Goal: Information Seeking & Learning: Learn about a topic

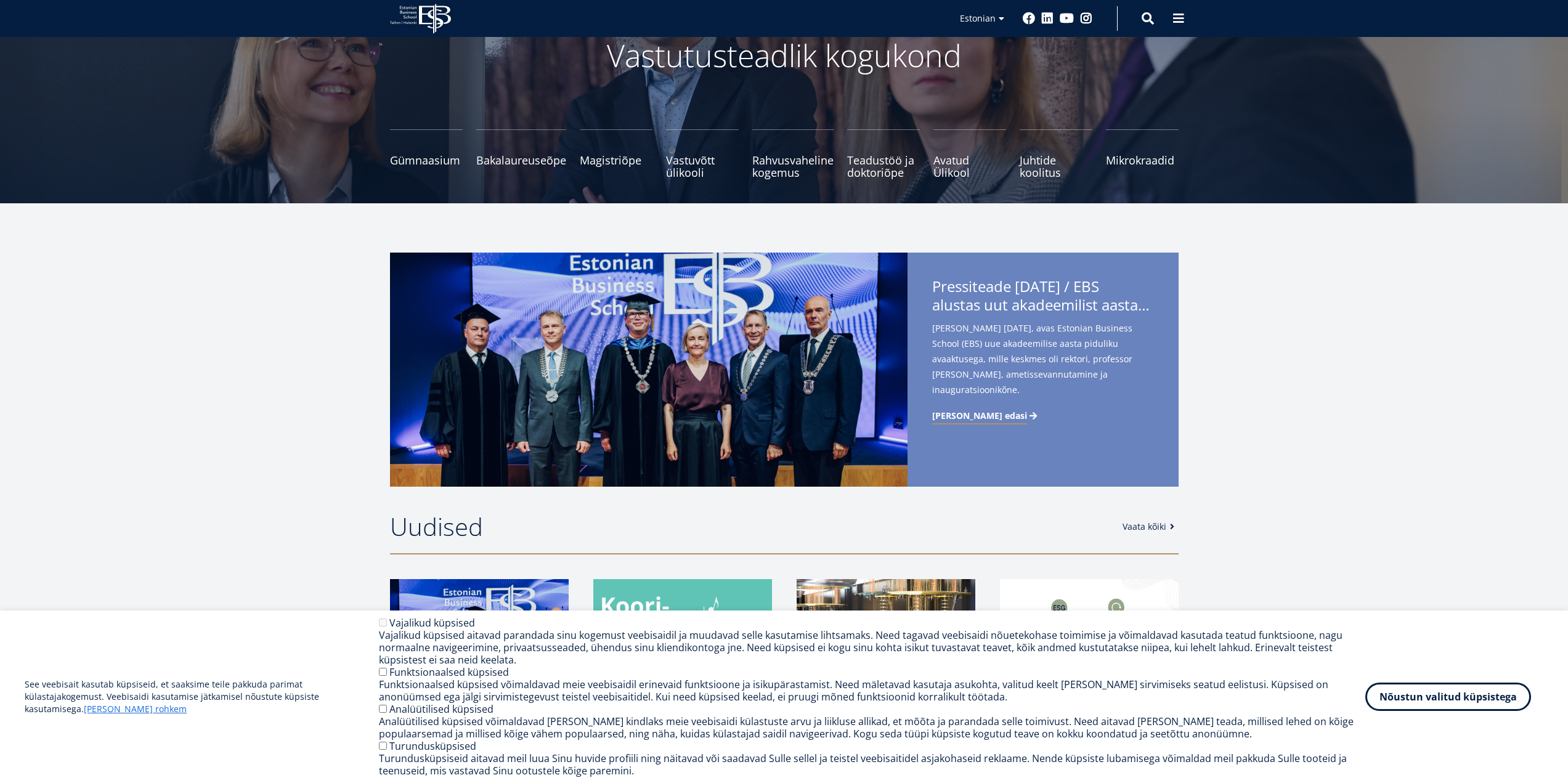
scroll to position [308, 0]
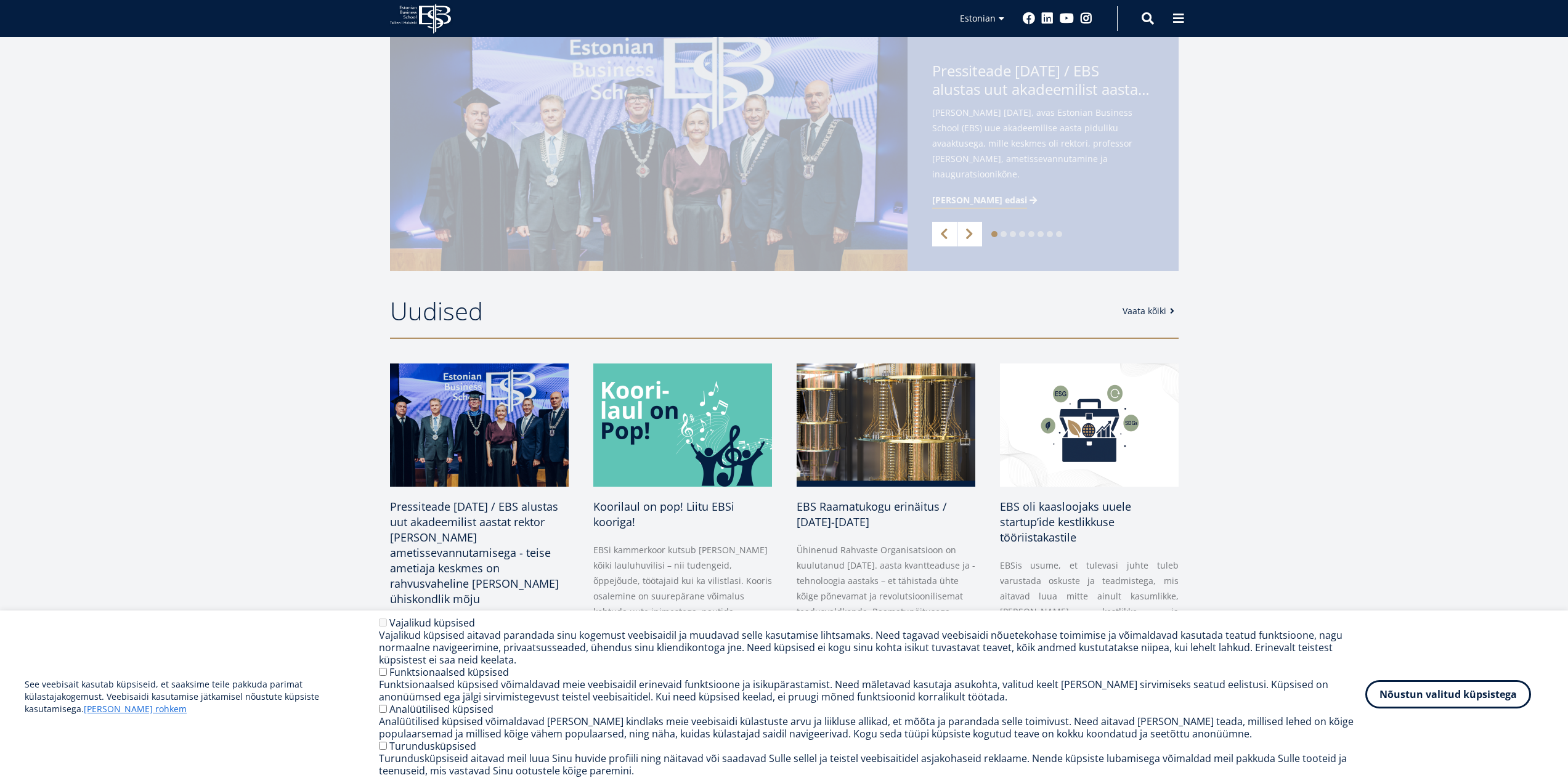
click at [1446, 695] on button "Nõustun valitud küpsistega" at bounding box center [1448, 694] width 166 height 28
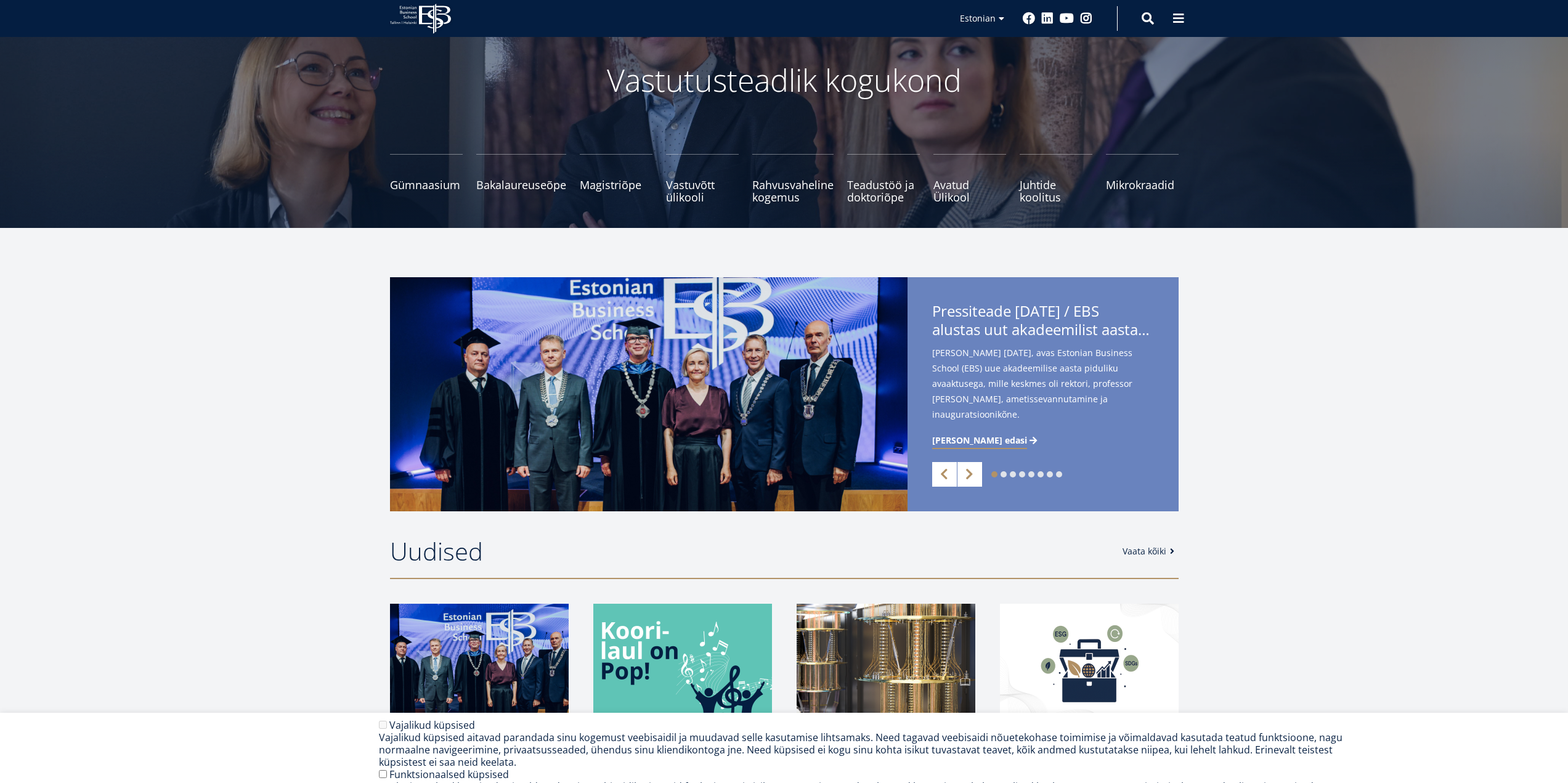
scroll to position [62, 0]
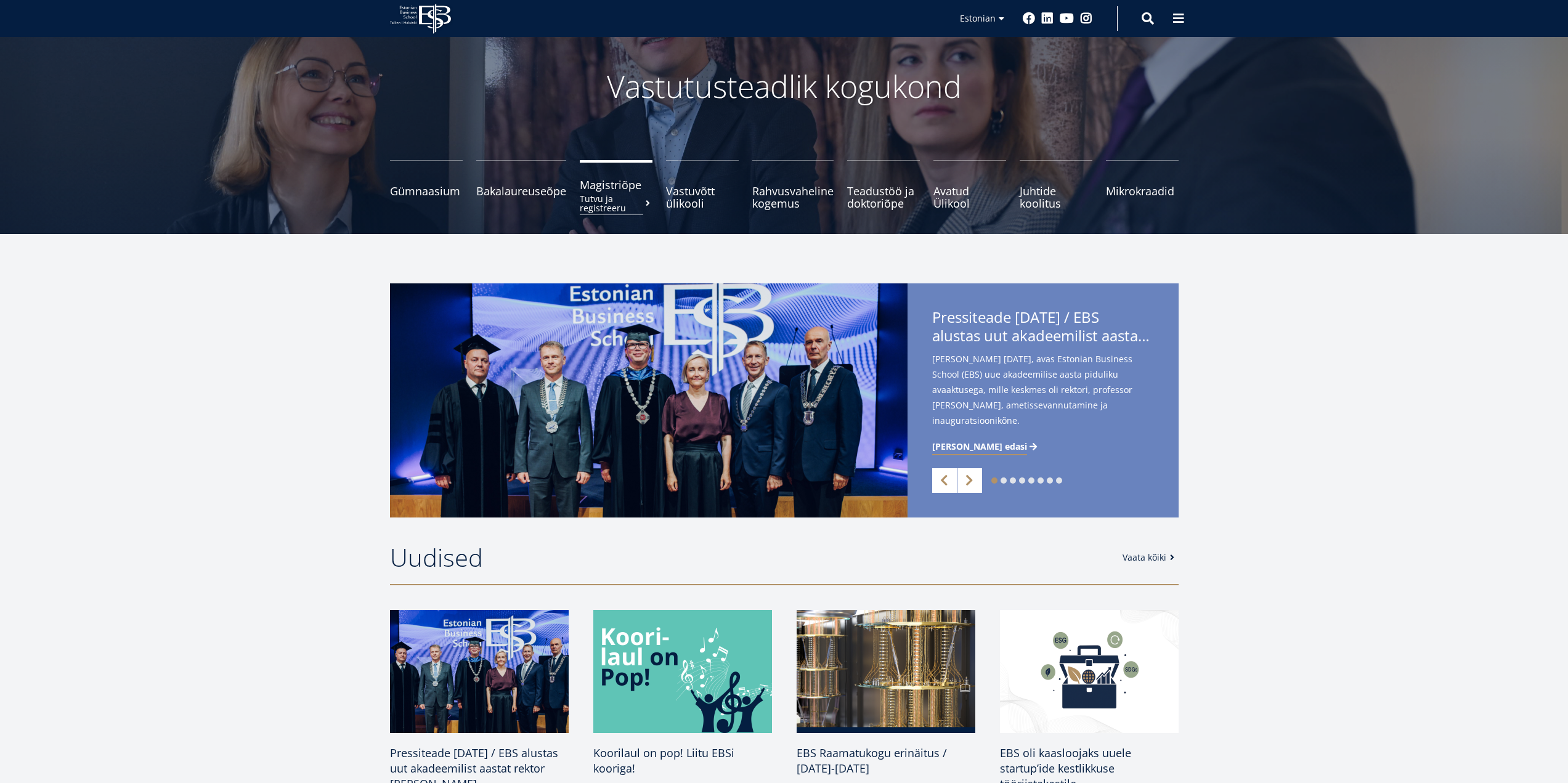
click at [605, 192] on link "Magistriõpe Tutvu ja registreeru" at bounding box center [616, 184] width 73 height 49
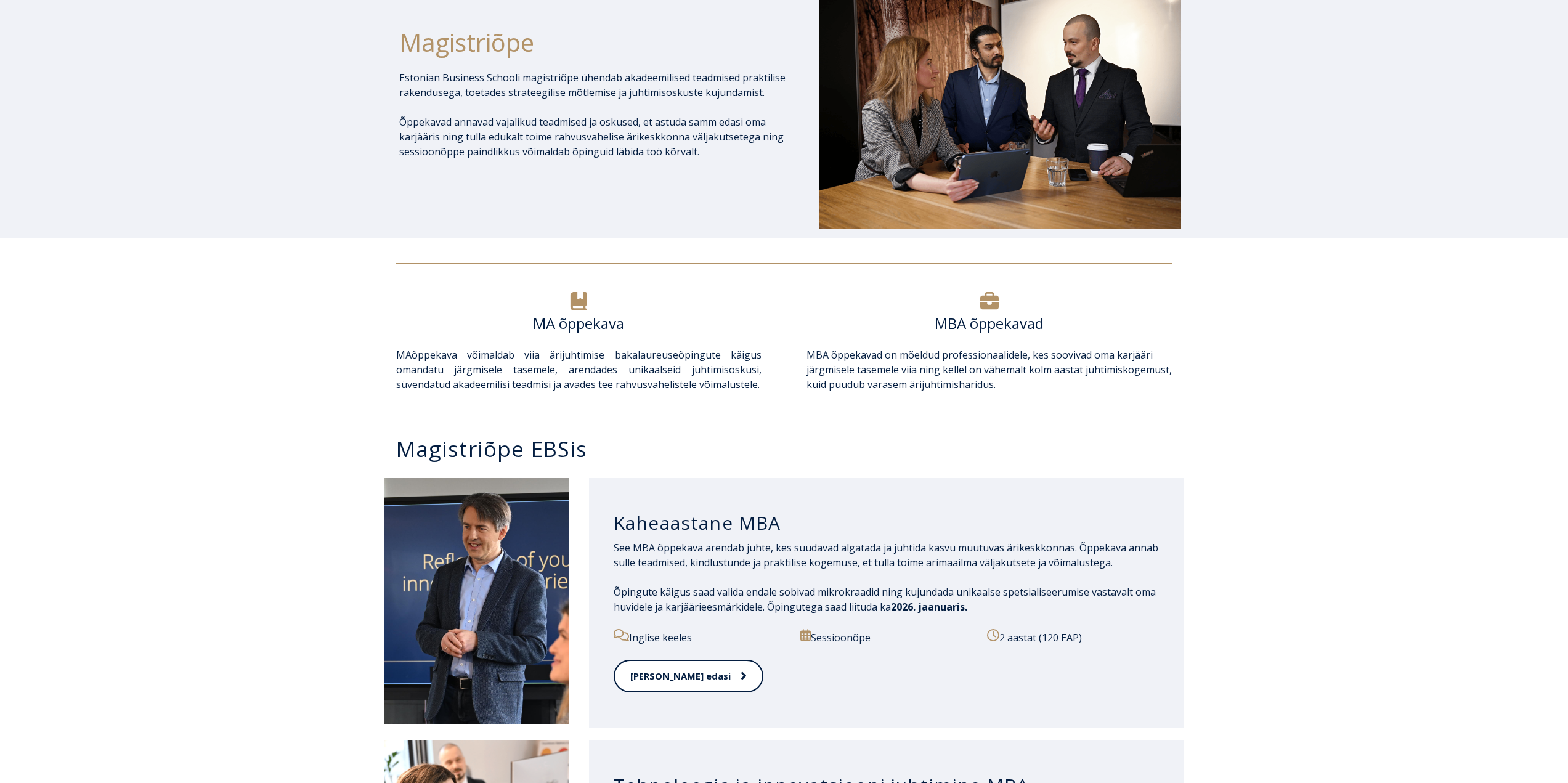
scroll to position [185, 0]
